Goal: Task Accomplishment & Management: Use online tool/utility

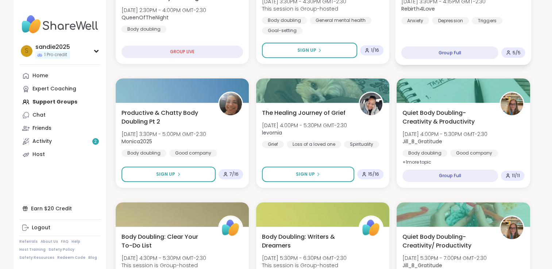
click at [477, 53] on div "Group Full" at bounding box center [449, 52] width 97 height 13
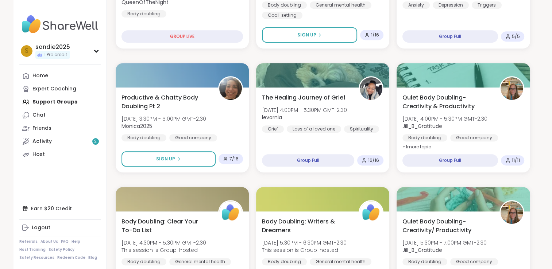
scroll to position [318, 0]
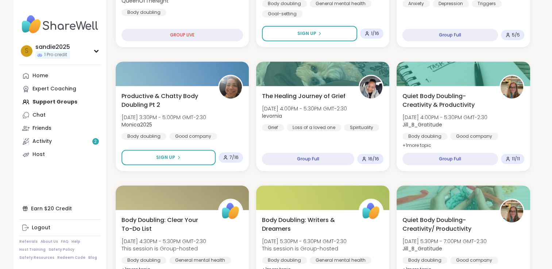
drag, startPoint x: 551, startPoint y: 96, endPoint x: 549, endPoint y: 111, distance: 14.9
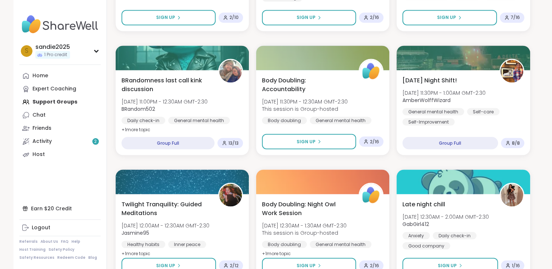
scroll to position [1366, 0]
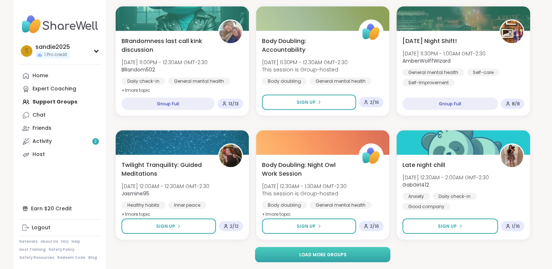
click at [352, 256] on button "Load more groups" at bounding box center [322, 254] width 135 height 15
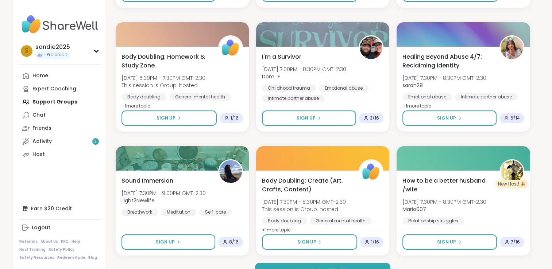
scroll to position [2854, 0]
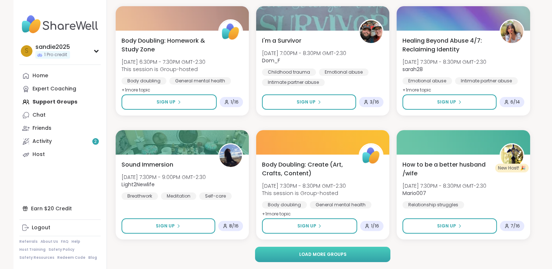
click at [336, 253] on span "Load more groups" at bounding box center [322, 254] width 47 height 7
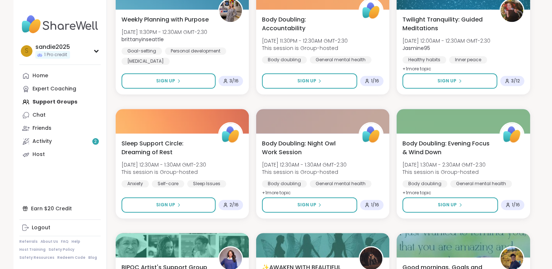
scroll to position [3779, 0]
